Goal: Task Accomplishment & Management: Manage account settings

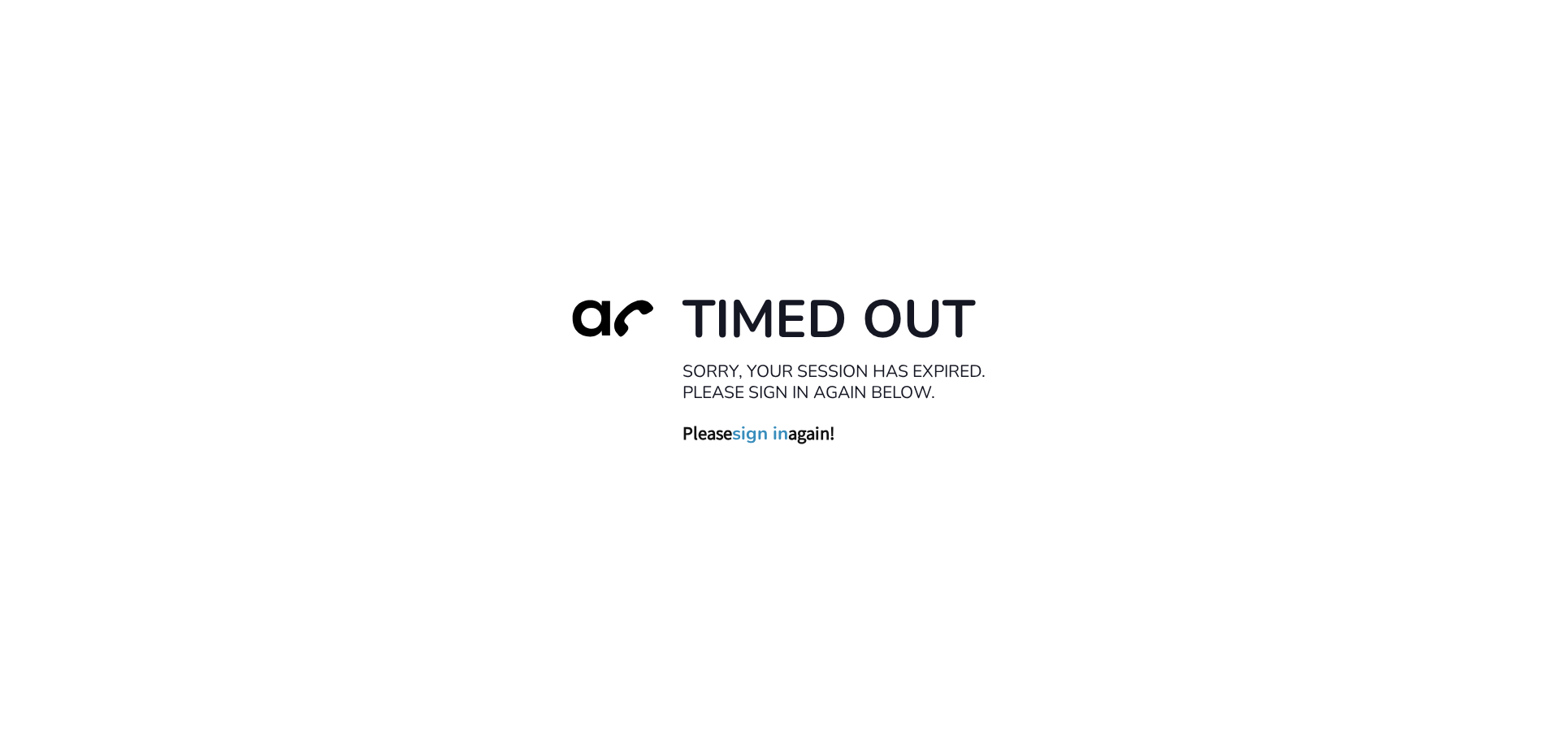
click at [765, 436] on link "sign in" at bounding box center [760, 433] width 56 height 23
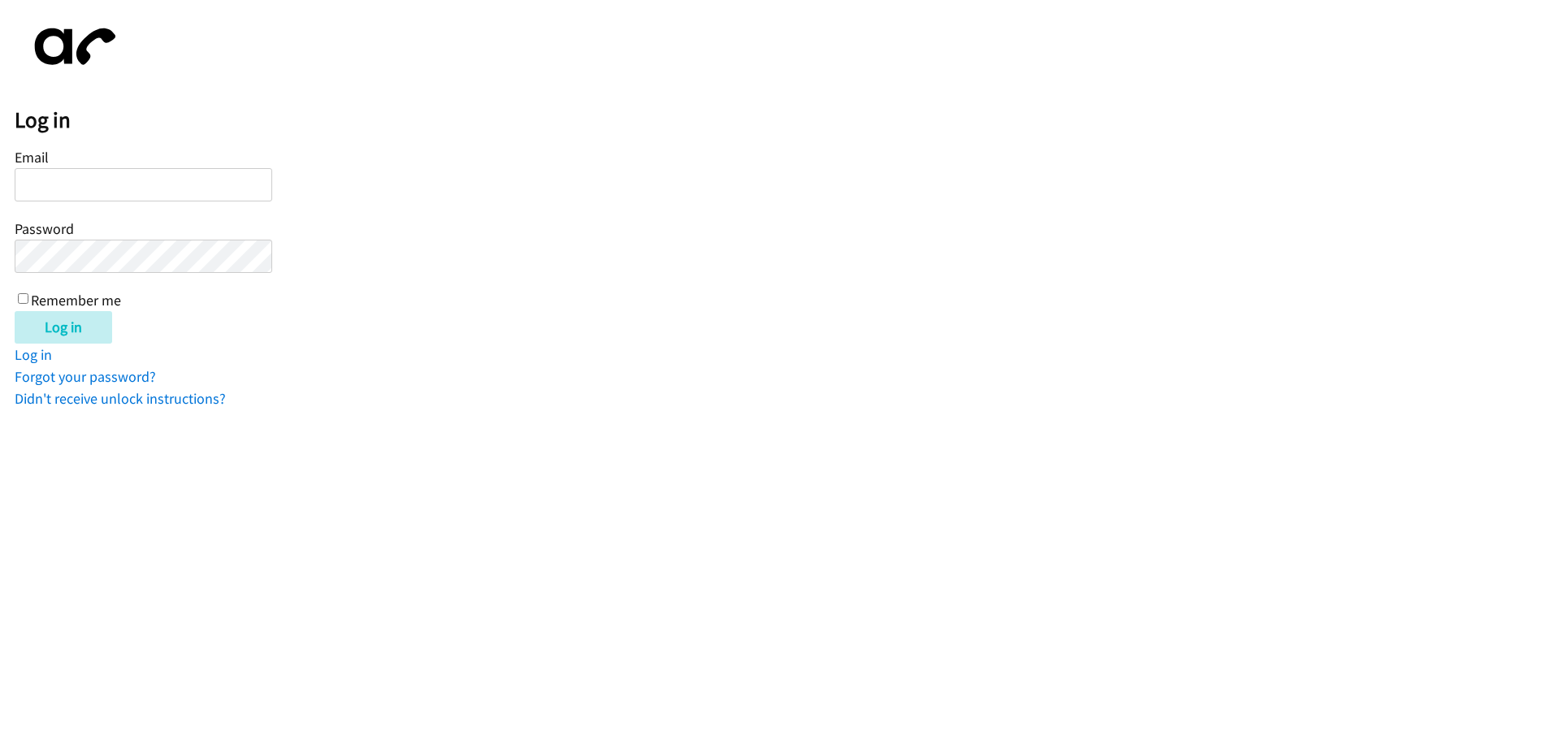
click at [107, 187] on input "Email" at bounding box center [144, 184] width 258 height 33
type input "lflores@lendingpoint.com"
click at [154, 192] on input "Email" at bounding box center [144, 184] width 258 height 33
type input "lflores@lendingpoint.com"
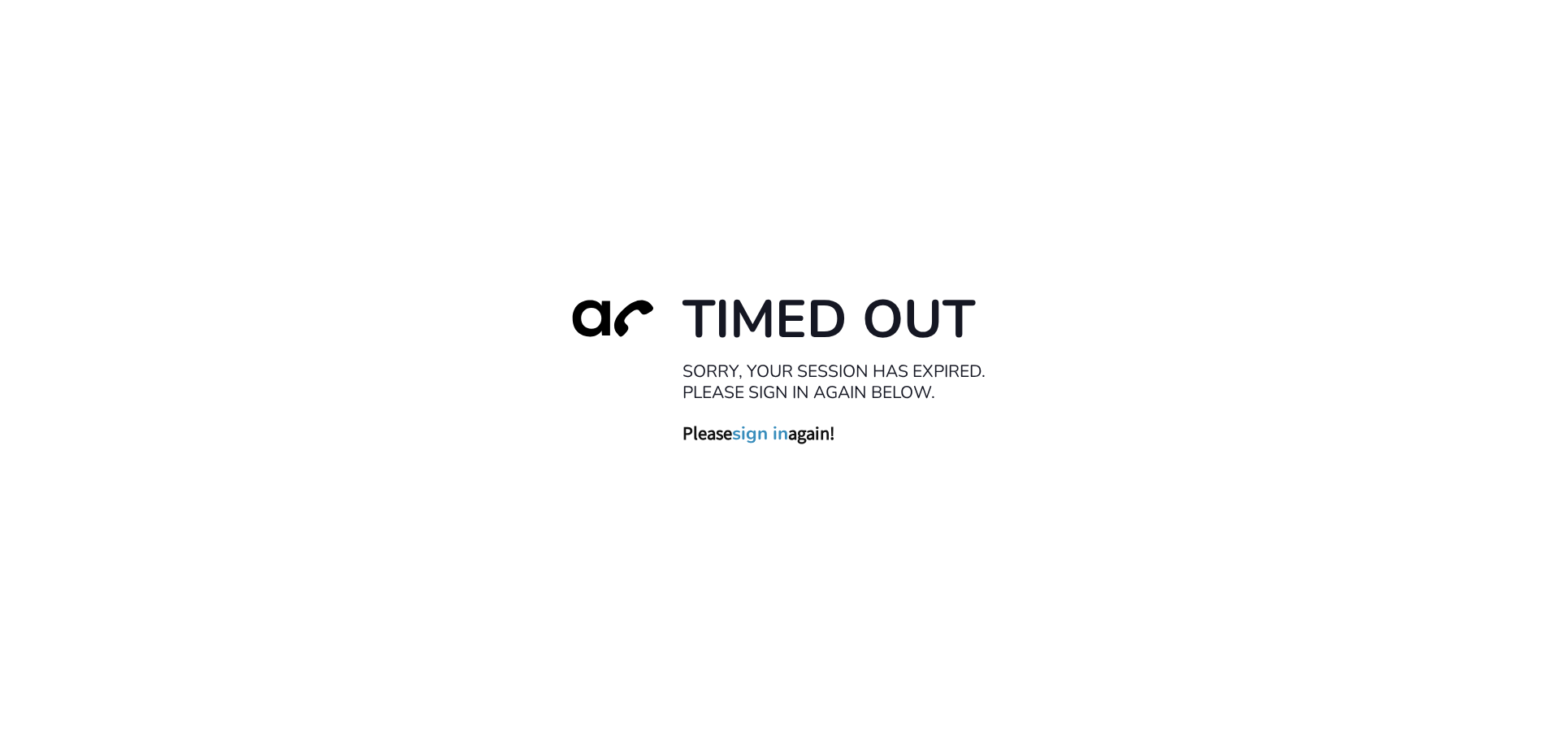
click at [769, 441] on link "sign in" at bounding box center [760, 433] width 56 height 23
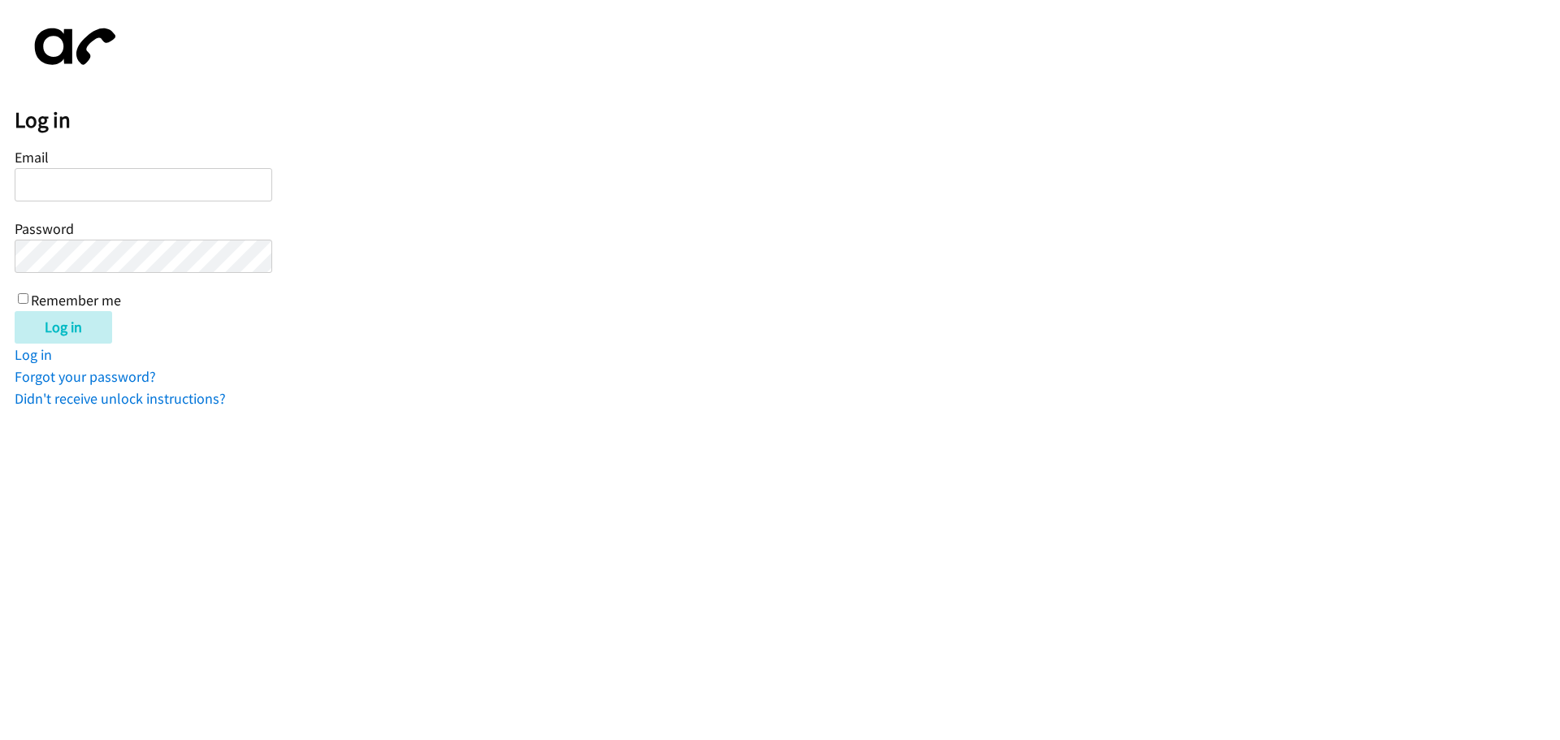
drag, startPoint x: 134, startPoint y: 184, endPoint x: 67, endPoint y: 194, distance: 68.1
click at [67, 194] on input "Email" at bounding box center [144, 184] width 258 height 33
type input "[EMAIL_ADDRESS][DOMAIN_NAME]"
click at [60, 340] on input "Log in" at bounding box center [64, 327] width 98 height 33
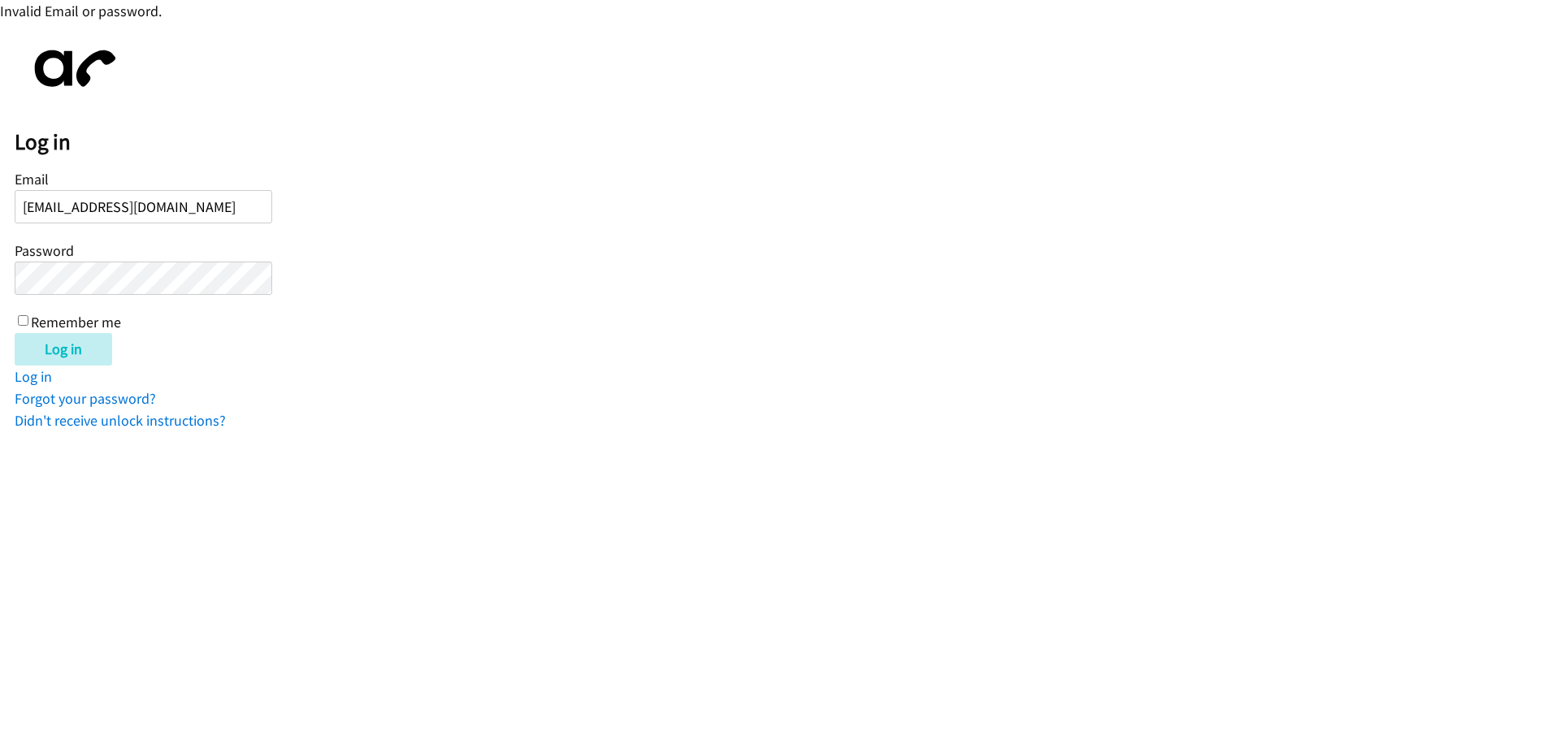
click at [15, 333] on input "Log in" at bounding box center [64, 349] width 98 height 33
click at [95, 397] on link "Forgot your password?" at bounding box center [85, 398] width 141 height 19
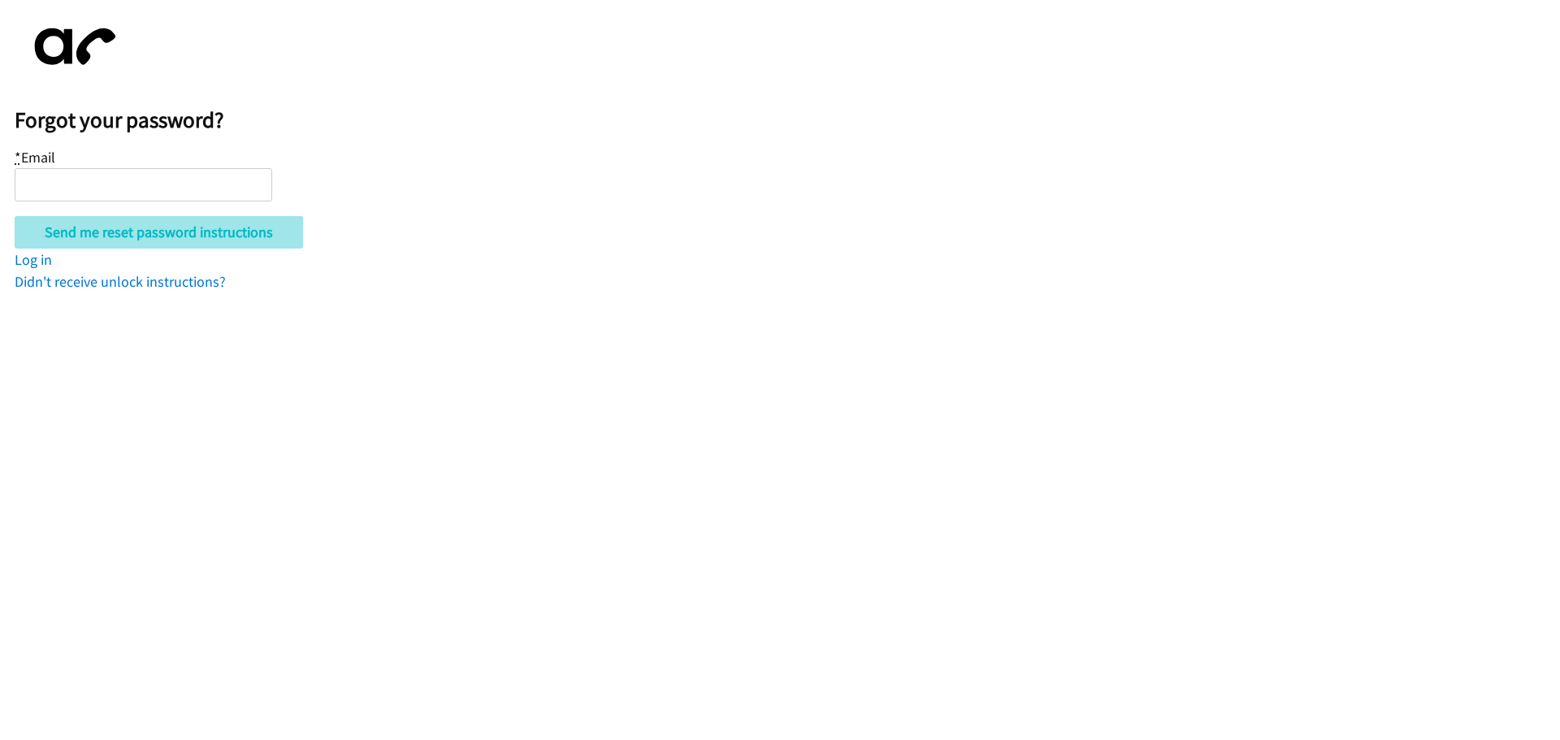
type input "[EMAIL_ADDRESS][DOMAIN_NAME]"
click at [232, 234] on input "Send me reset password instructions" at bounding box center [159, 232] width 288 height 33
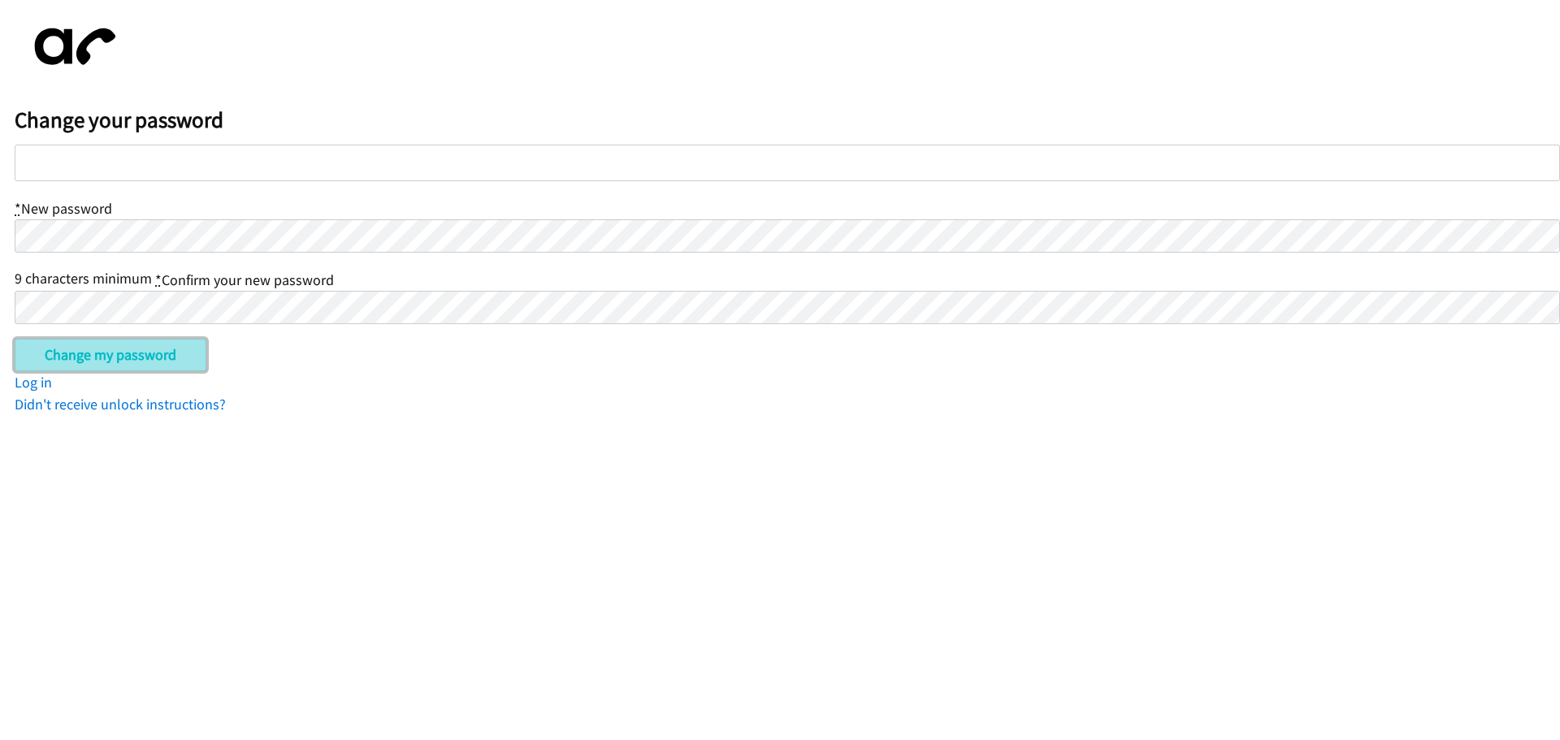
click at [42, 353] on input "Change my password" at bounding box center [111, 355] width 192 height 33
